Goal: Task Accomplishment & Management: Manage account settings

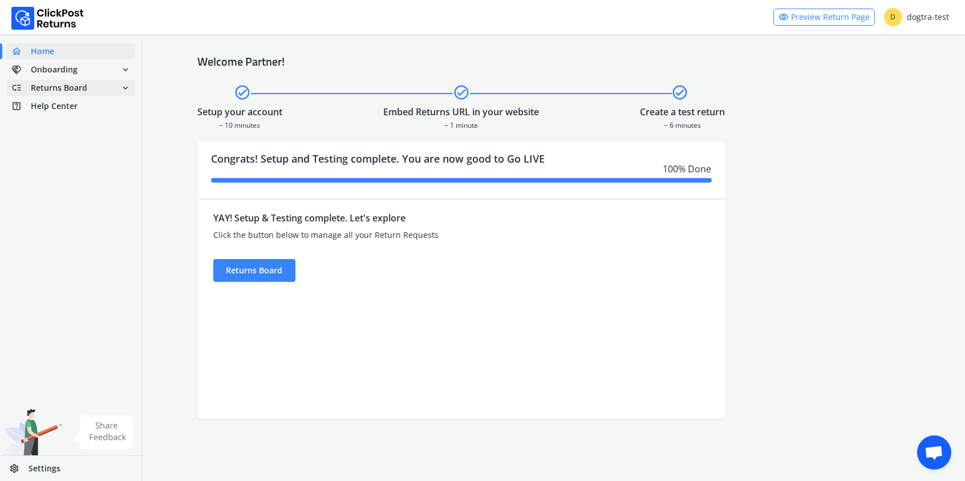
click at [75, 87] on span "Returns Board" at bounding box center [59, 87] width 56 height 11
click at [68, 112] on link "done Self shipped orders" at bounding box center [78, 108] width 142 height 16
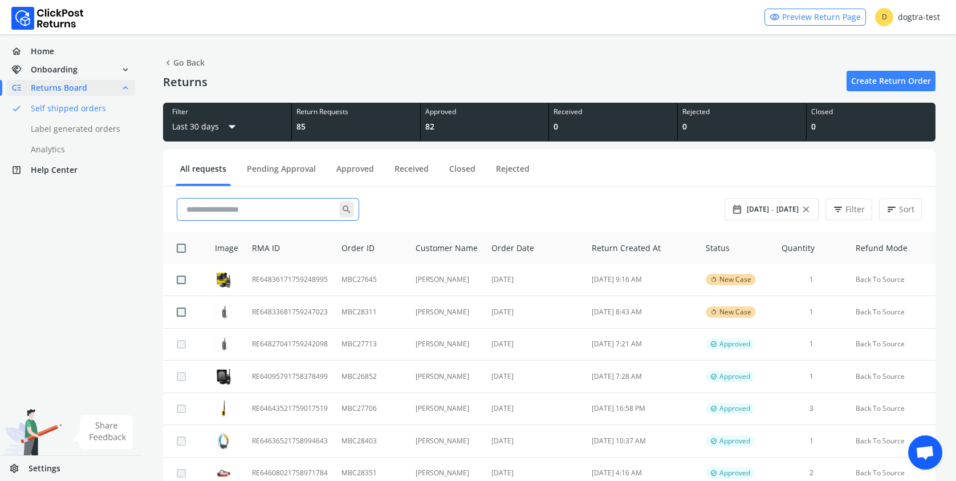
click at [210, 207] on input "text" at bounding box center [260, 209] width 157 height 21
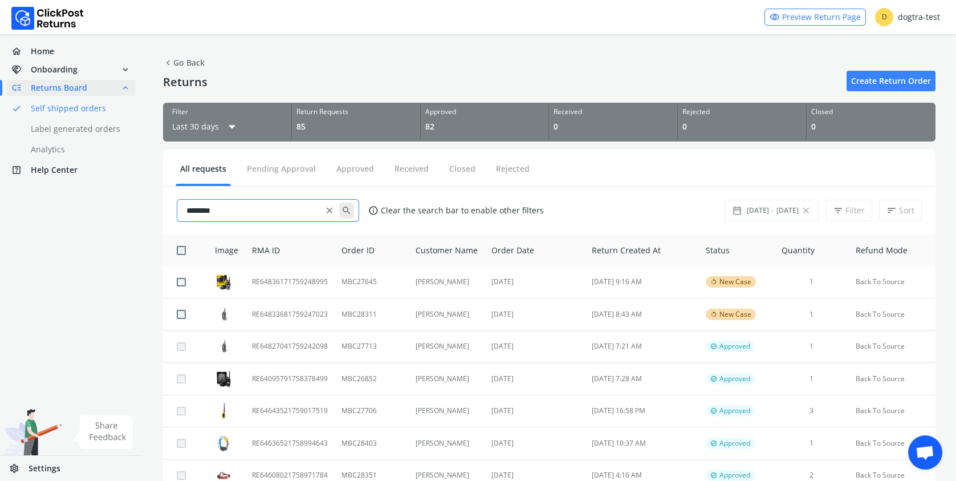
type input "********"
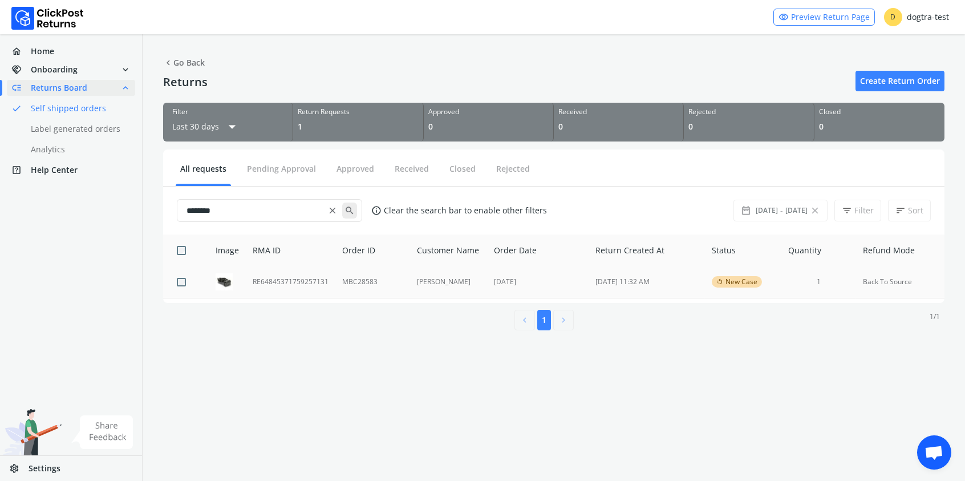
click at [291, 281] on td "RE64845371759257131" at bounding box center [291, 282] width 90 height 32
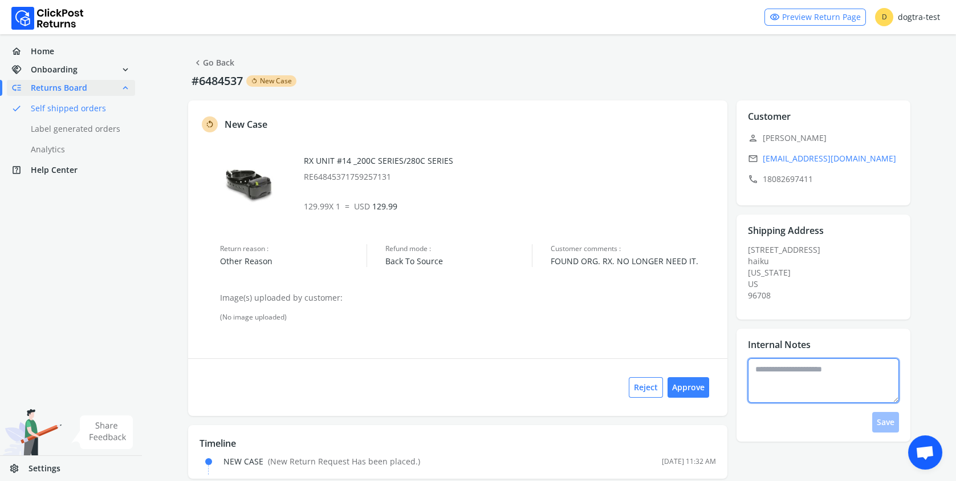
click at [777, 370] on textarea at bounding box center [823, 380] width 151 height 44
type textarea "**********"
click at [887, 425] on button "Save" at bounding box center [886, 422] width 27 height 21
click at [690, 390] on button "Approve" at bounding box center [689, 387] width 42 height 21
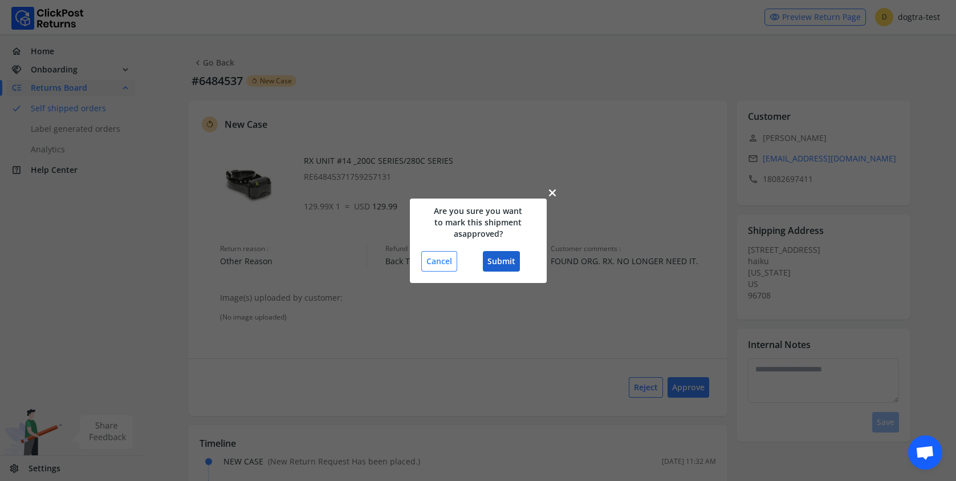
click at [498, 260] on button "Submit" at bounding box center [501, 261] width 37 height 21
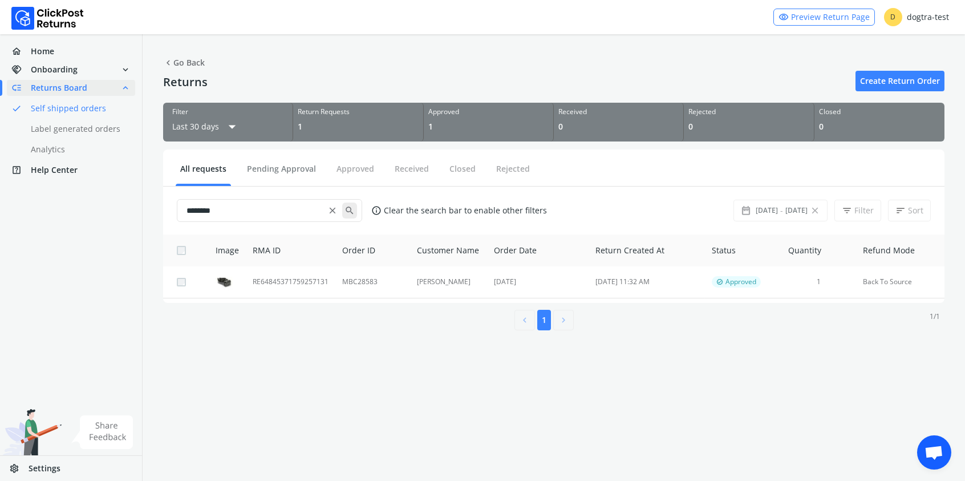
click at [281, 169] on button "Pending Approval" at bounding box center [281, 173] width 78 height 21
click at [256, 167] on button "Pending Approval" at bounding box center [281, 173] width 78 height 21
click at [190, 165] on button "All requests" at bounding box center [203, 173] width 55 height 21
drag, startPoint x: 234, startPoint y: 207, endPoint x: 95, endPoint y: 183, distance: 141.2
click at [103, 194] on div "home Home handshake Onboarding expand_more low_priority Returns Board expand_le…" at bounding box center [482, 175] width 965 height 351
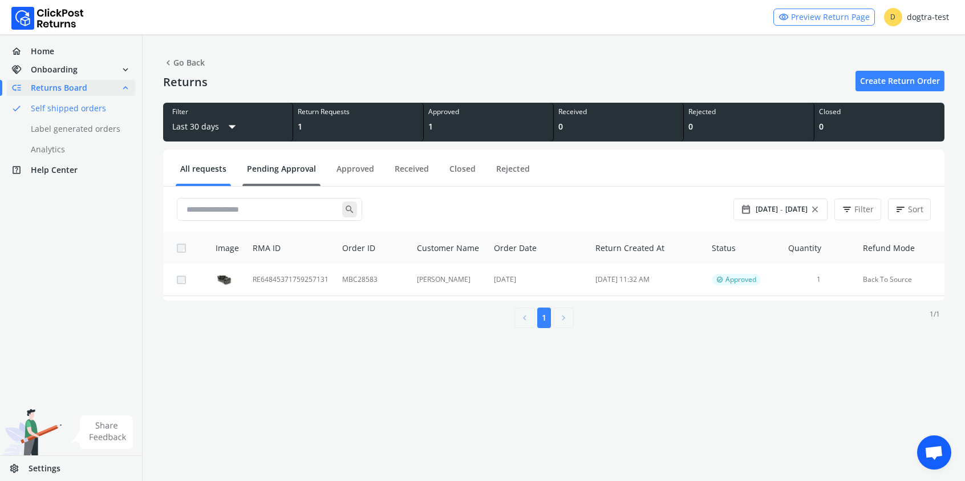
click at [290, 167] on link "Pending Approval" at bounding box center [281, 173] width 78 height 20
